Goal: Find specific page/section: Find specific page/section

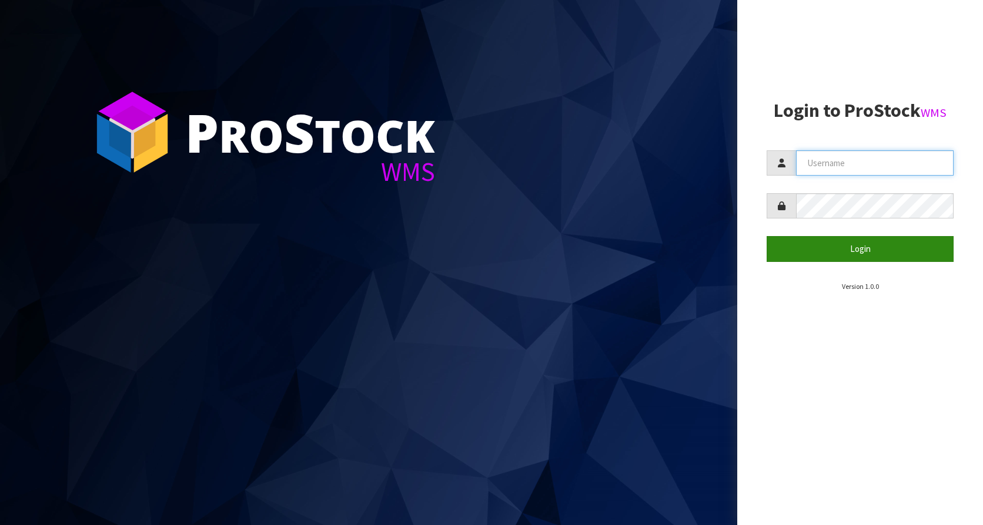
type input "KitchenAid"
click at [853, 243] on button "Login" at bounding box center [859, 248] width 187 height 25
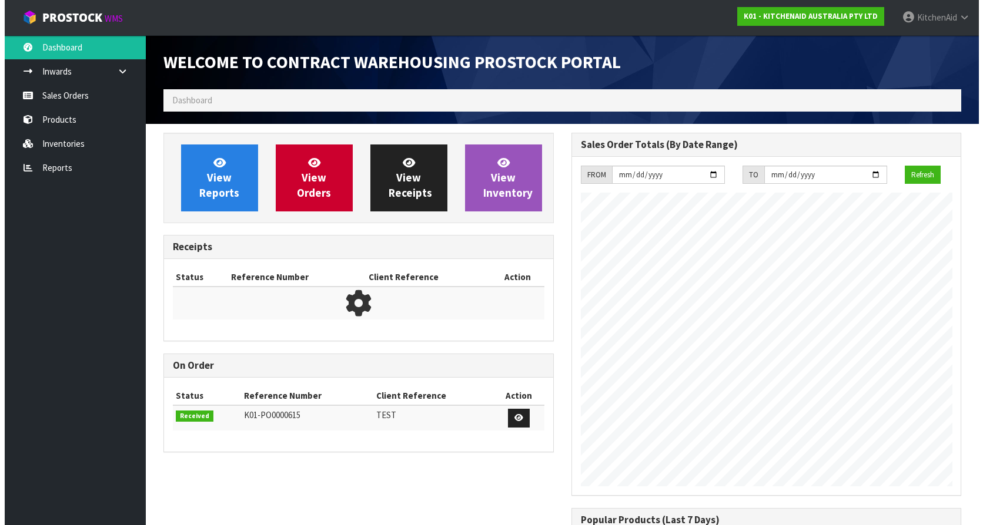
scroll to position [652, 407]
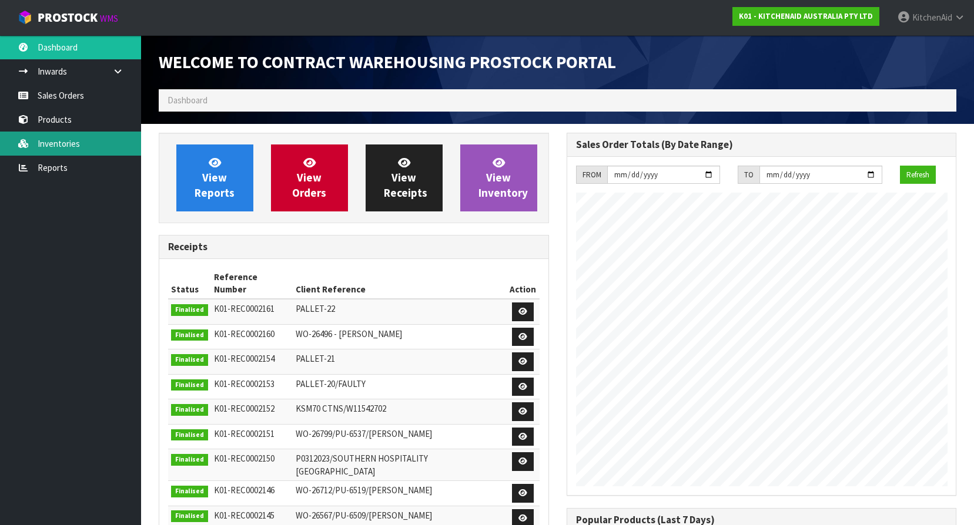
click at [47, 142] on link "Inventories" at bounding box center [70, 144] width 141 height 24
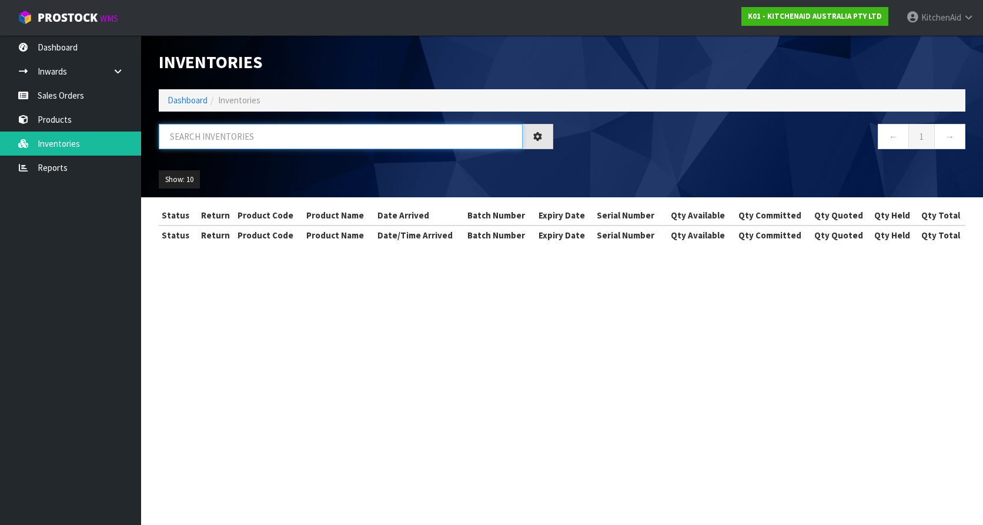
drag, startPoint x: 278, startPoint y: 126, endPoint x: 279, endPoint y: 134, distance: 7.7
click at [278, 133] on input "text" at bounding box center [341, 136] width 364 height 25
paste input "WP3184264"
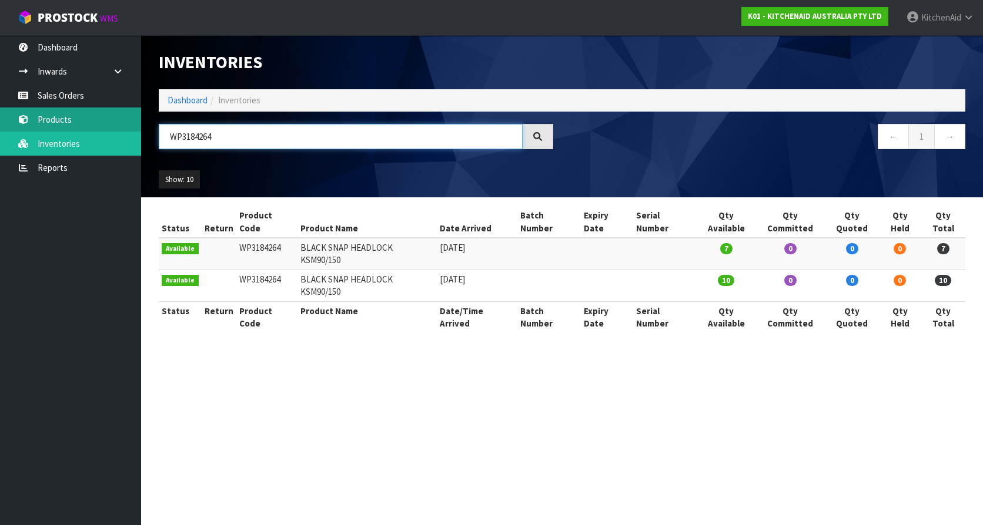
type input "WP3184264"
click at [59, 120] on link "Products" at bounding box center [70, 120] width 141 height 24
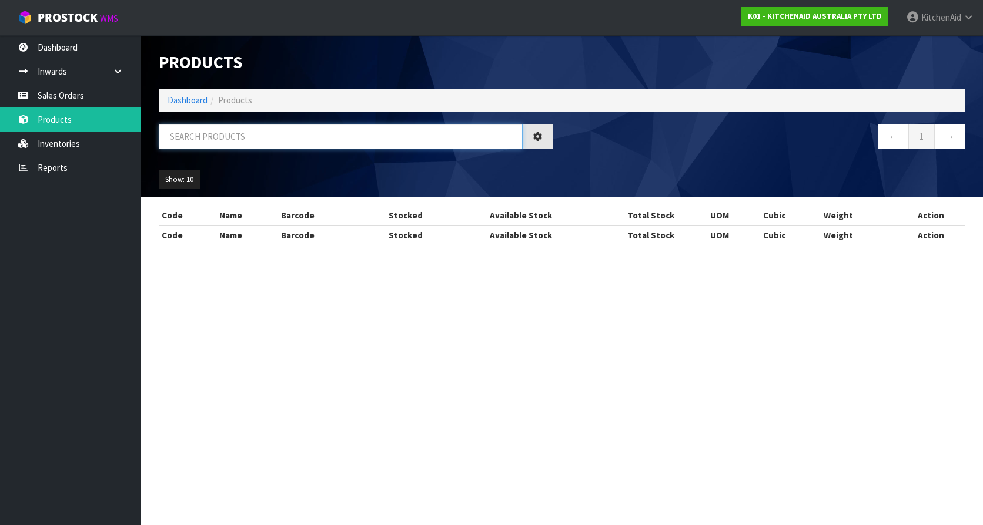
drag, startPoint x: 254, startPoint y: 133, endPoint x: 249, endPoint y: 138, distance: 6.7
click at [254, 133] on input "text" at bounding box center [341, 136] width 364 height 25
paste input "WP3184264"
type input "WP3184264"
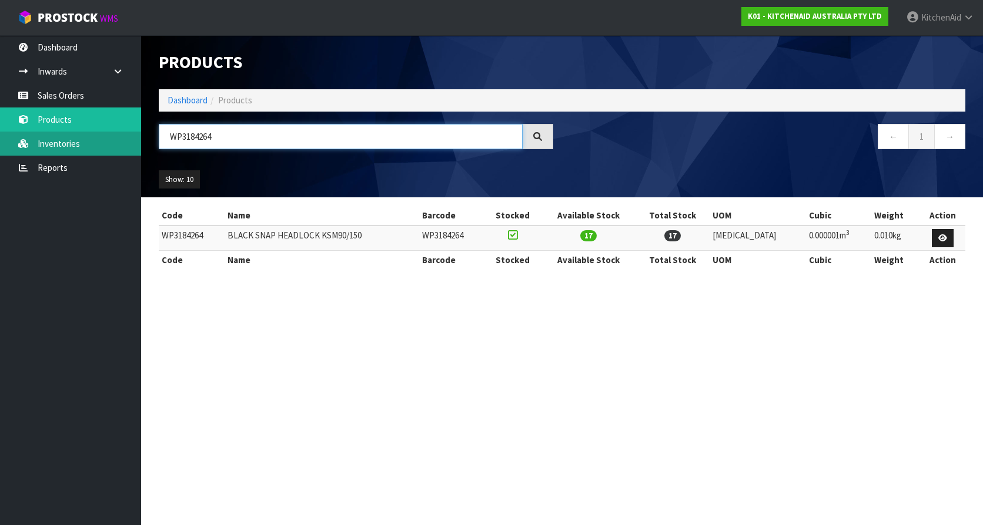
drag, startPoint x: 246, startPoint y: 137, endPoint x: 103, endPoint y: 135, distance: 142.8
click at [103, 135] on body "Toggle navigation ProStock WMS K01 - KITCHENAID AUSTRALIA PTY LTD [GEOGRAPHIC_D…" at bounding box center [491, 262] width 983 height 525
